Goal: Information Seeking & Learning: Learn about a topic

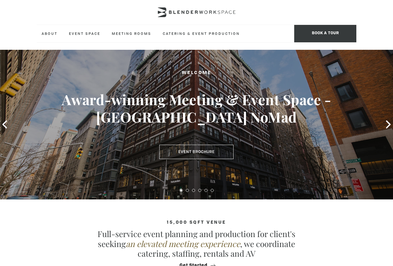
click at [312, 7] on div at bounding box center [197, 12] width 320 height 25
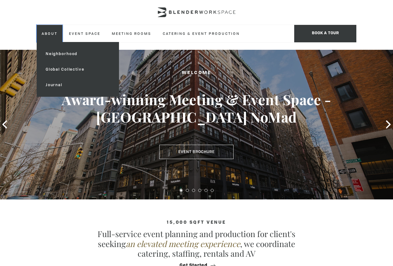
click at [50, 30] on link "About" at bounding box center [50, 33] width 26 height 17
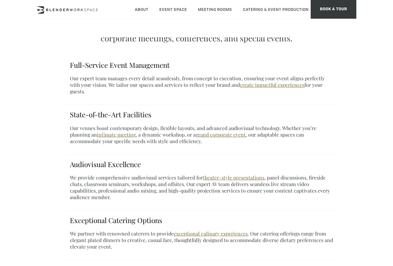
scroll to position [186, 0]
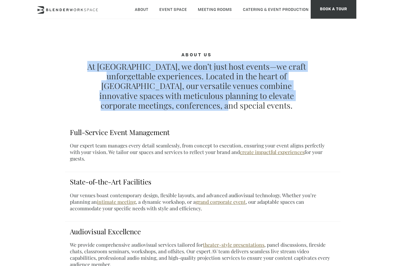
drag, startPoint x: 87, startPoint y: 66, endPoint x: 266, endPoint y: 107, distance: 183.9
click at [266, 107] on p "At Blender, we don’t just host events—we craft unforgettable experiences. Locat…" at bounding box center [197, 86] width 226 height 48
drag, startPoint x: 252, startPoint y: 80, endPoint x: 268, endPoint y: 83, distance: 16.5
click at [268, 83] on p "At Blender, we don’t just host events—we craft unforgettable experiences. Locat…" at bounding box center [197, 86] width 226 height 48
drag, startPoint x: 52, startPoint y: 62, endPoint x: 241, endPoint y: 99, distance: 193.2
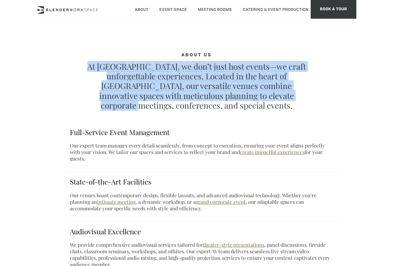
click at [241, 97] on section "About Us At Blender, we don’t just host events—we craft unforgettable experienc…" at bounding box center [197, 230] width 320 height 356
drag, startPoint x: 163, startPoint y: 98, endPoint x: 147, endPoint y: 94, distance: 16.2
click at [163, 98] on p "At Blender, we don’t just host events—we craft unforgettable experiences. Locat…" at bounding box center [197, 86] width 226 height 48
click at [78, 70] on div "About Us At Blender, we don’t just host events—we craft unforgettable experienc…" at bounding box center [197, 81] width 288 height 58
drag, startPoint x: 88, startPoint y: 65, endPoint x: 213, endPoint y: 103, distance: 130.9
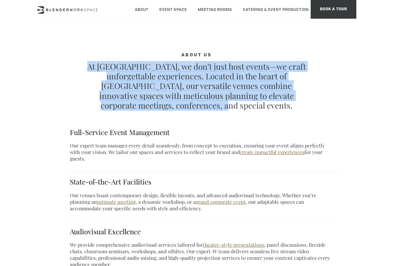
click at [213, 103] on p "At Blender, we don’t just host events—we craft unforgettable experiences. Locat…" at bounding box center [197, 86] width 226 height 48
copy p "At Blender, we don’t just host events—we craft unforgettable experiences. Locat…"
